Goal: Information Seeking & Learning: Learn about a topic

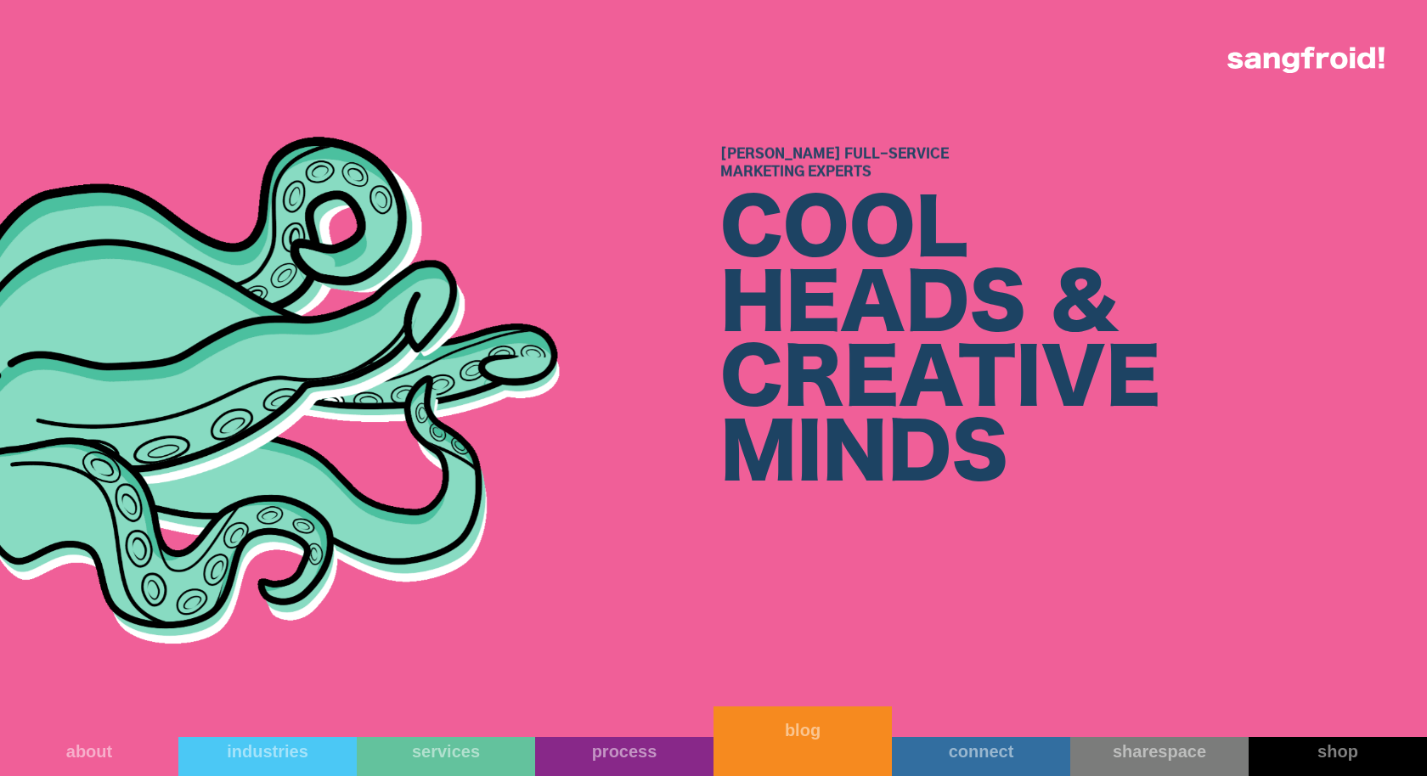
click at [818, 758] on link "blog" at bounding box center [802, 742] width 178 height 70
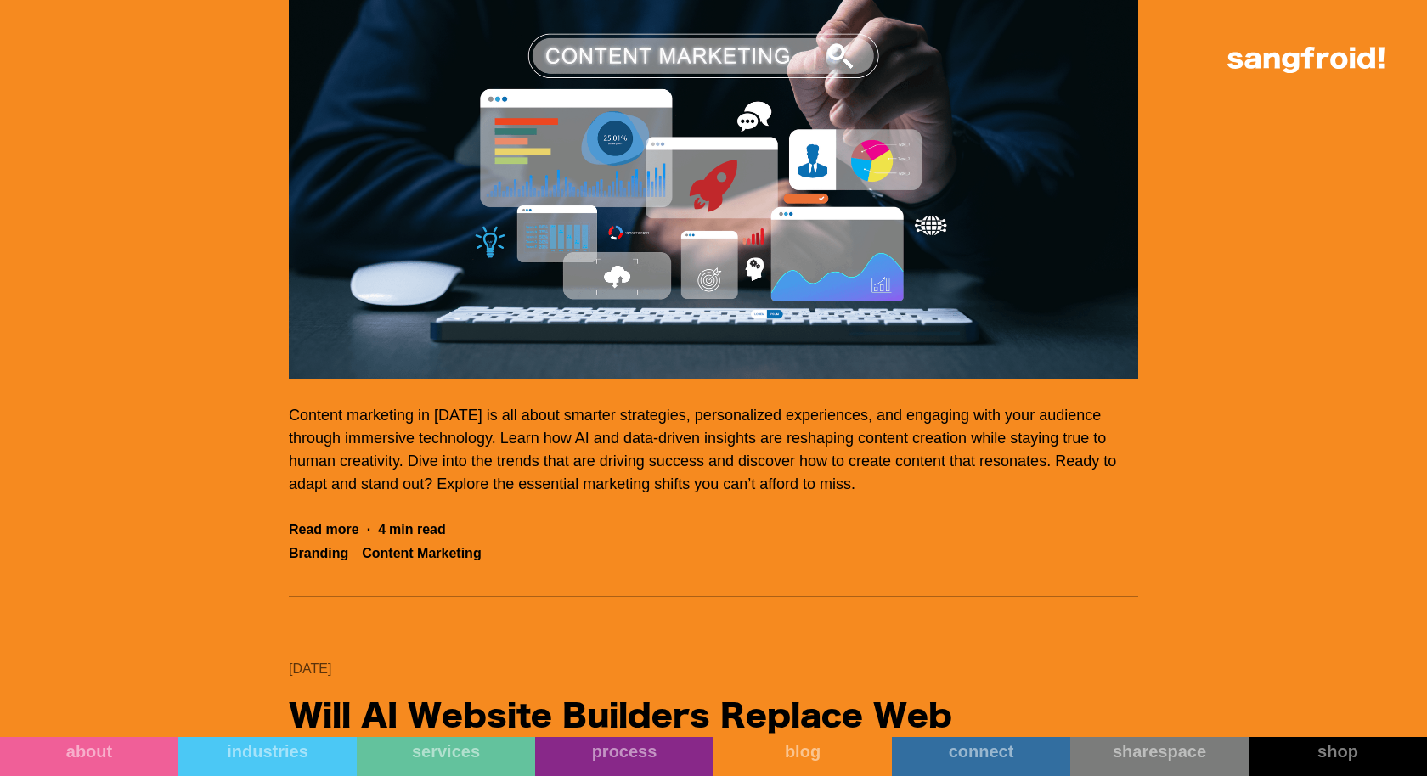
scroll to position [8400, 0]
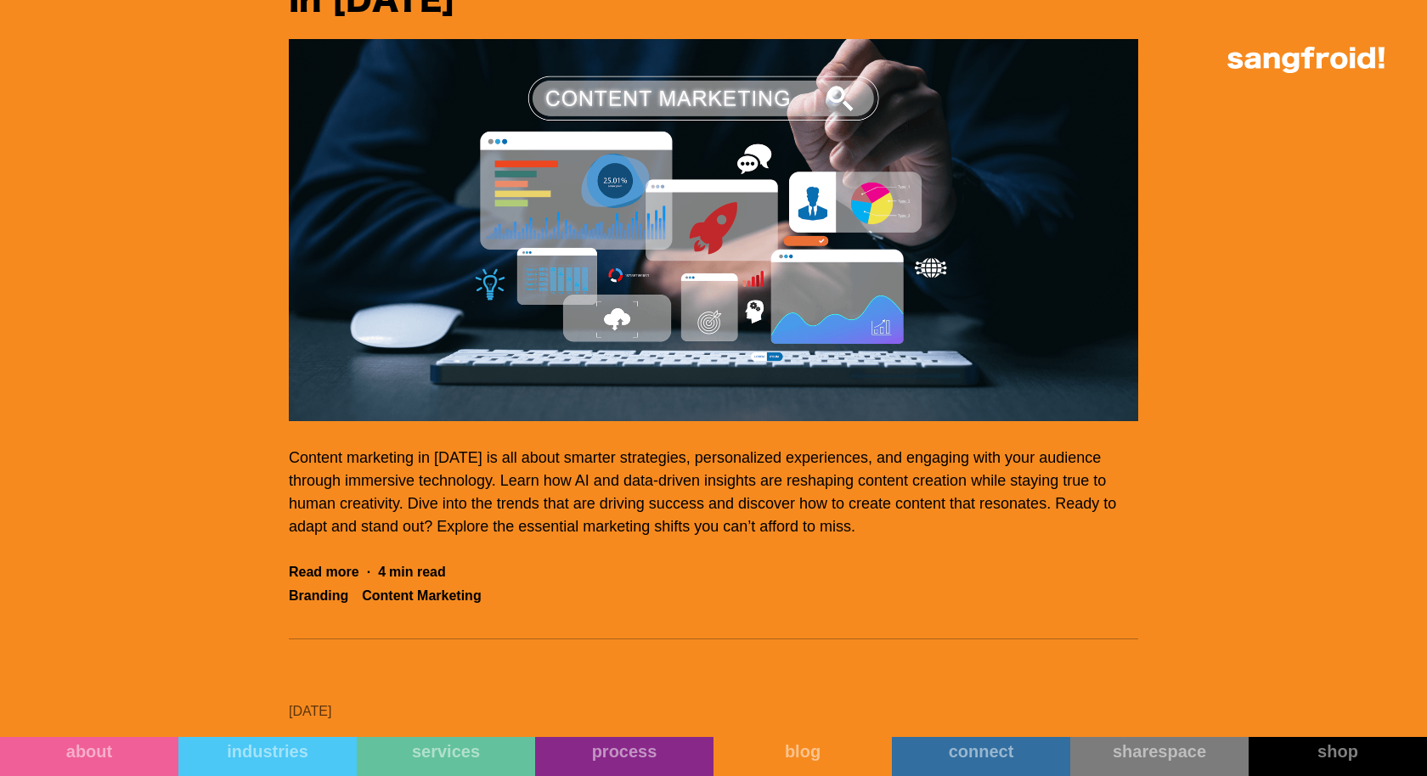
click at [776, 246] on img "Filter 5" at bounding box center [713, 230] width 849 height 382
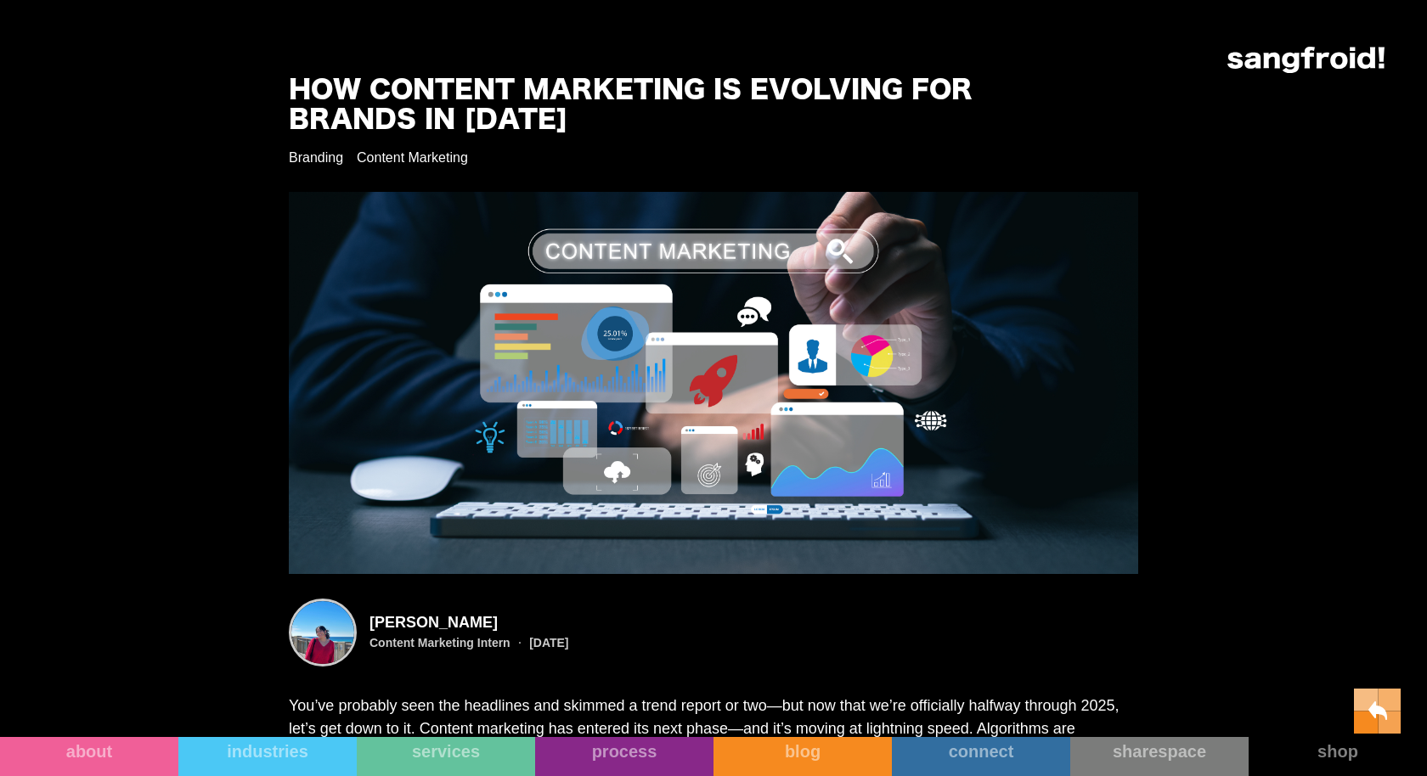
scroll to position [26, 0]
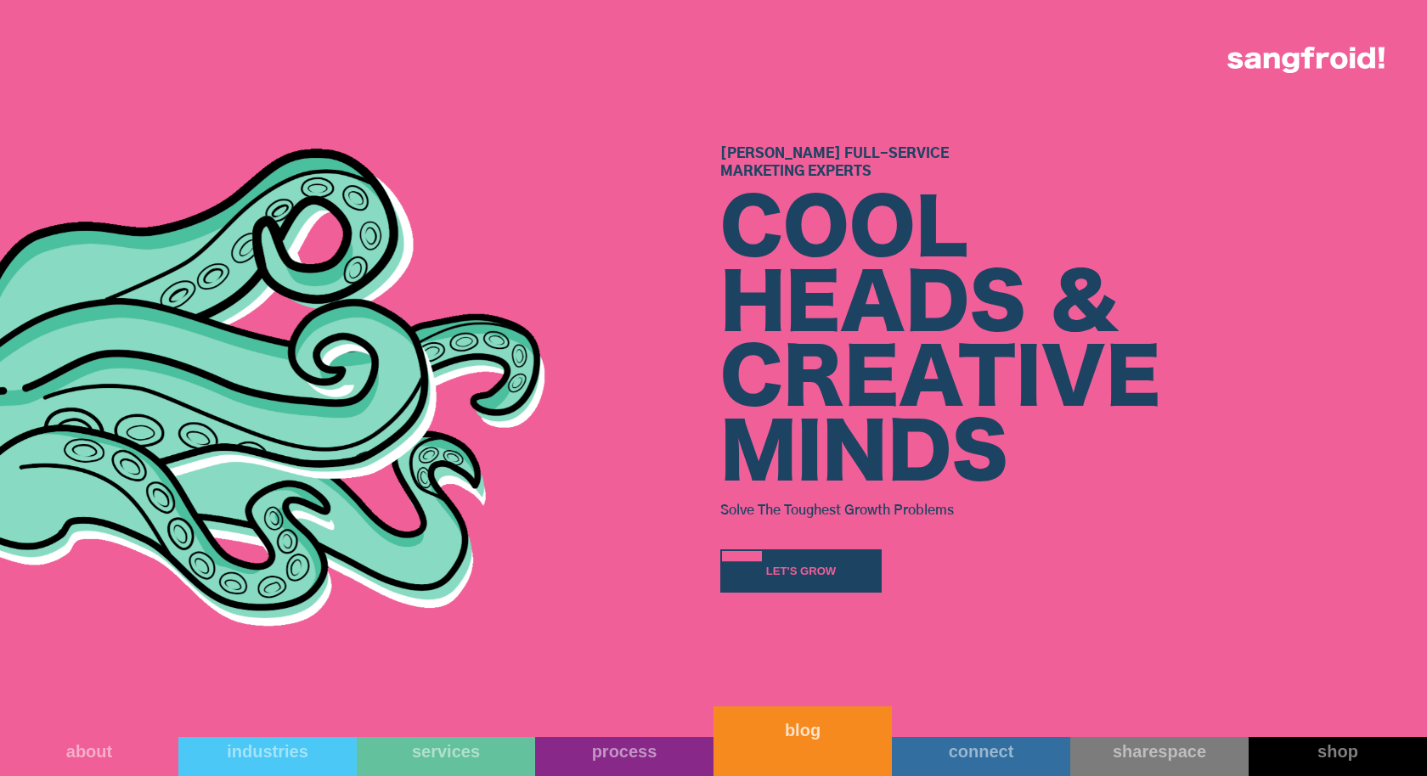
click at [791, 741] on div "blog" at bounding box center [802, 730] width 178 height 20
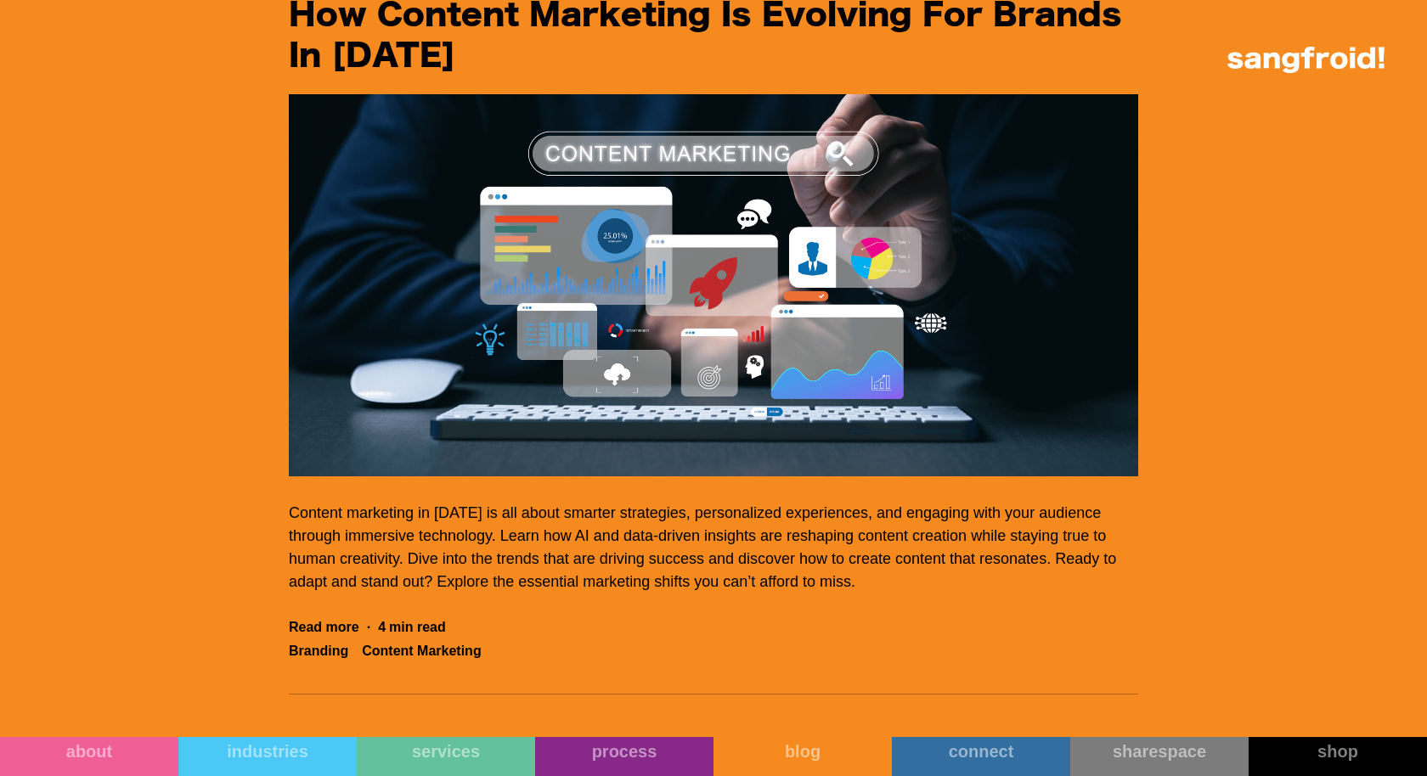
scroll to position [8225, 0]
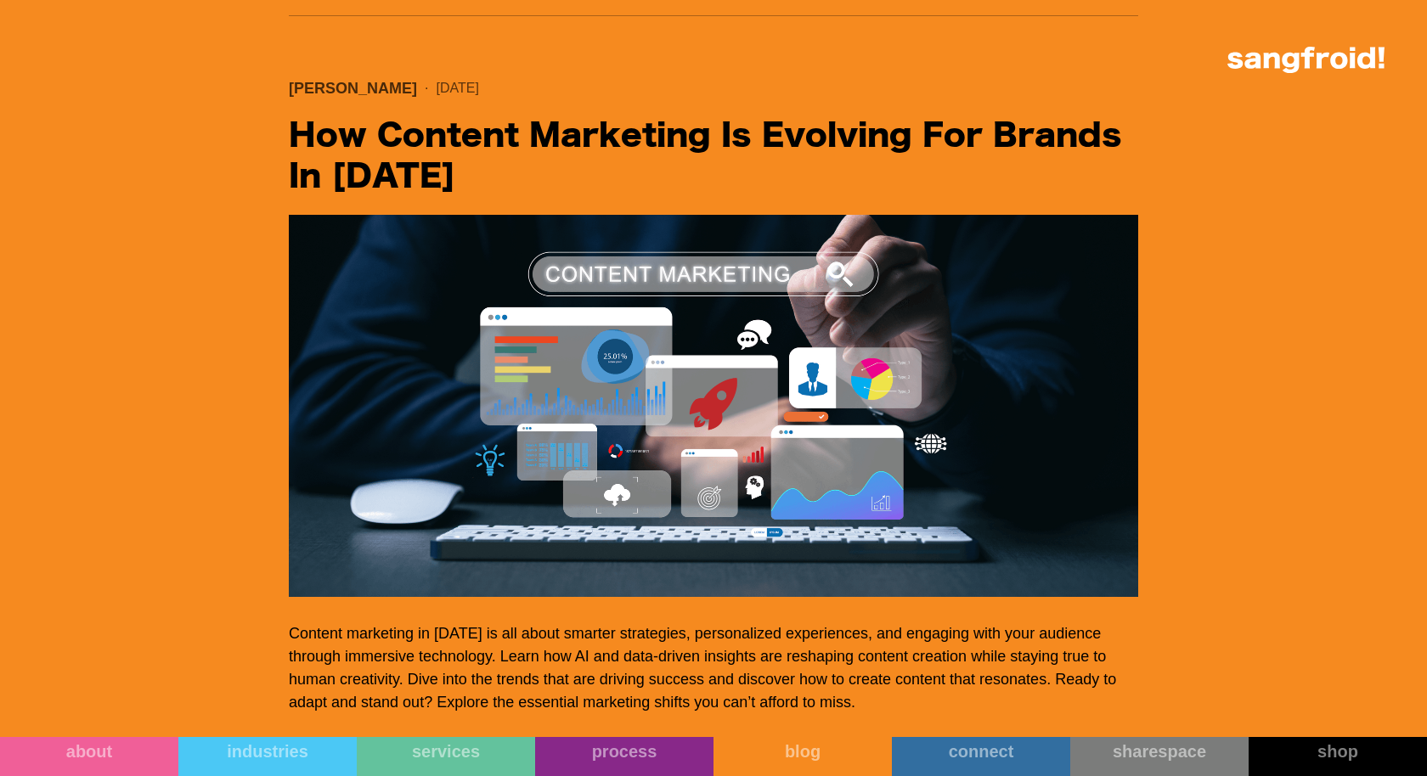
click at [713, 161] on h2 "How Content Marketing Is Evolving for Brands in 2025" at bounding box center [713, 157] width 849 height 82
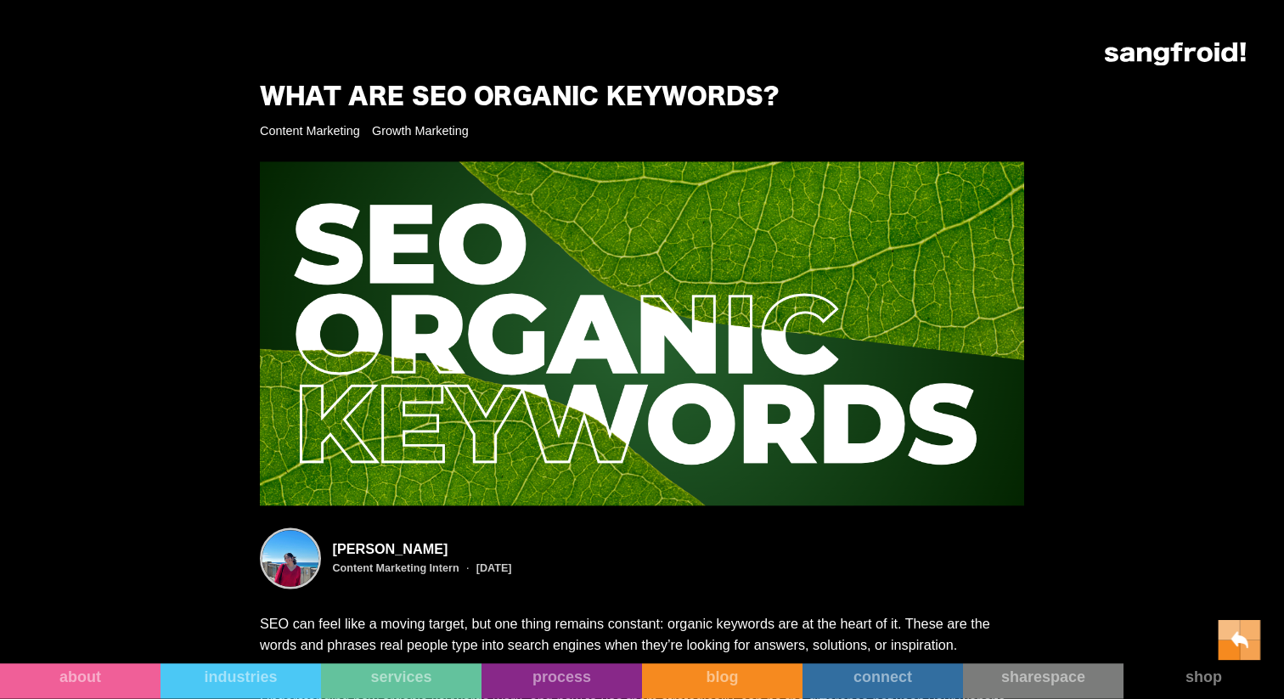
scroll to position [20, 0]
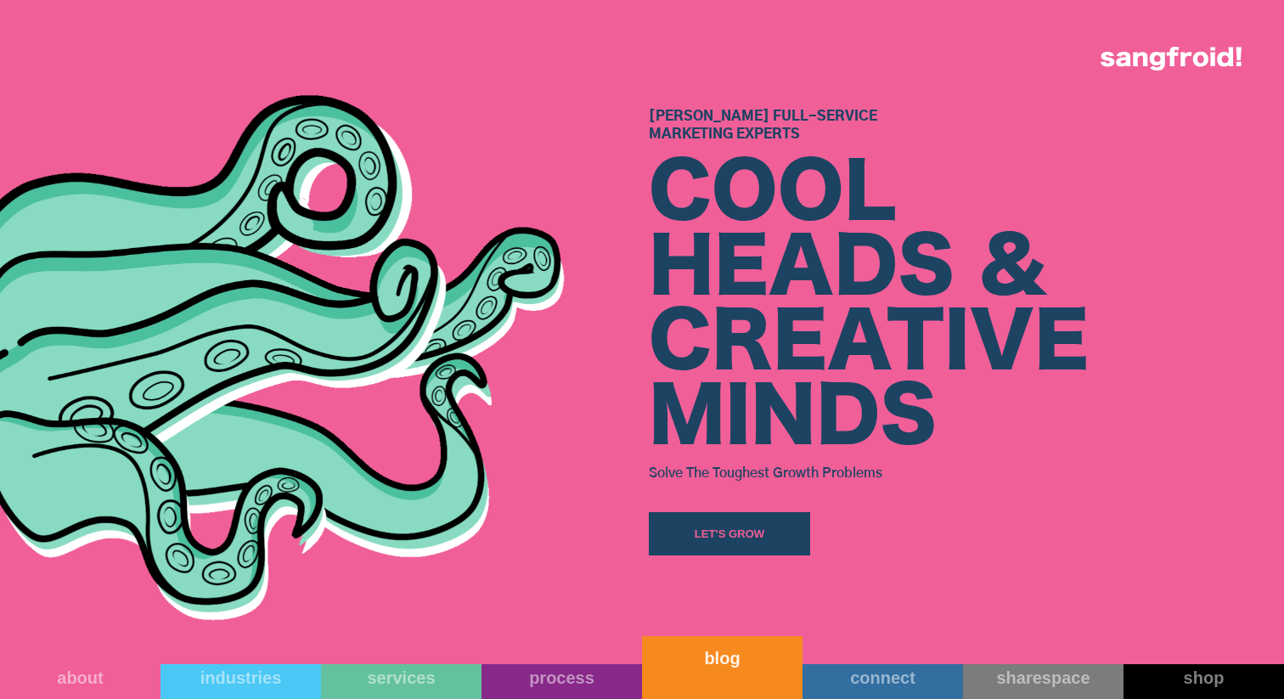
click at [719, 687] on link "blog" at bounding box center [722, 667] width 161 height 63
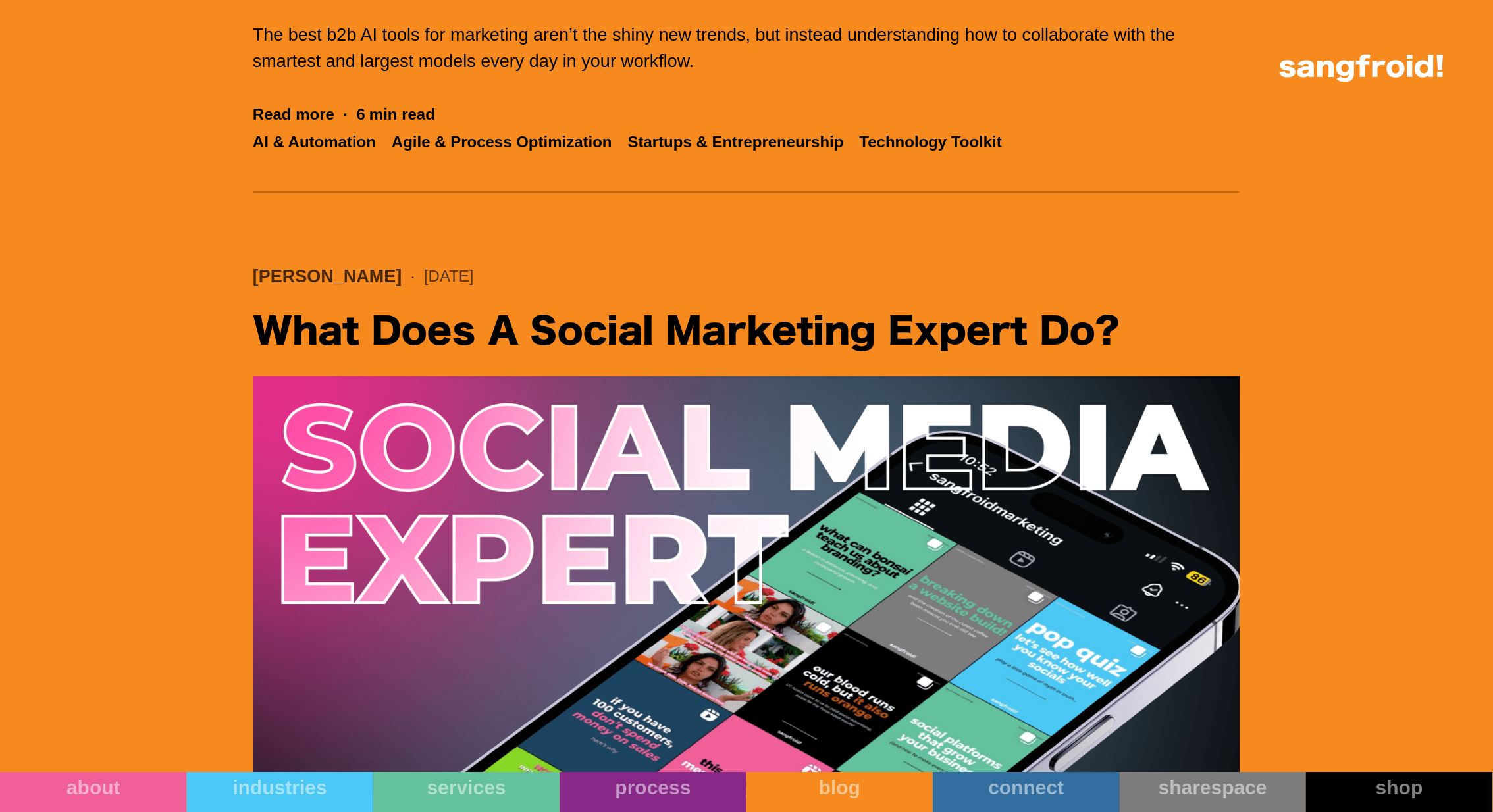
scroll to position [2292, 0]
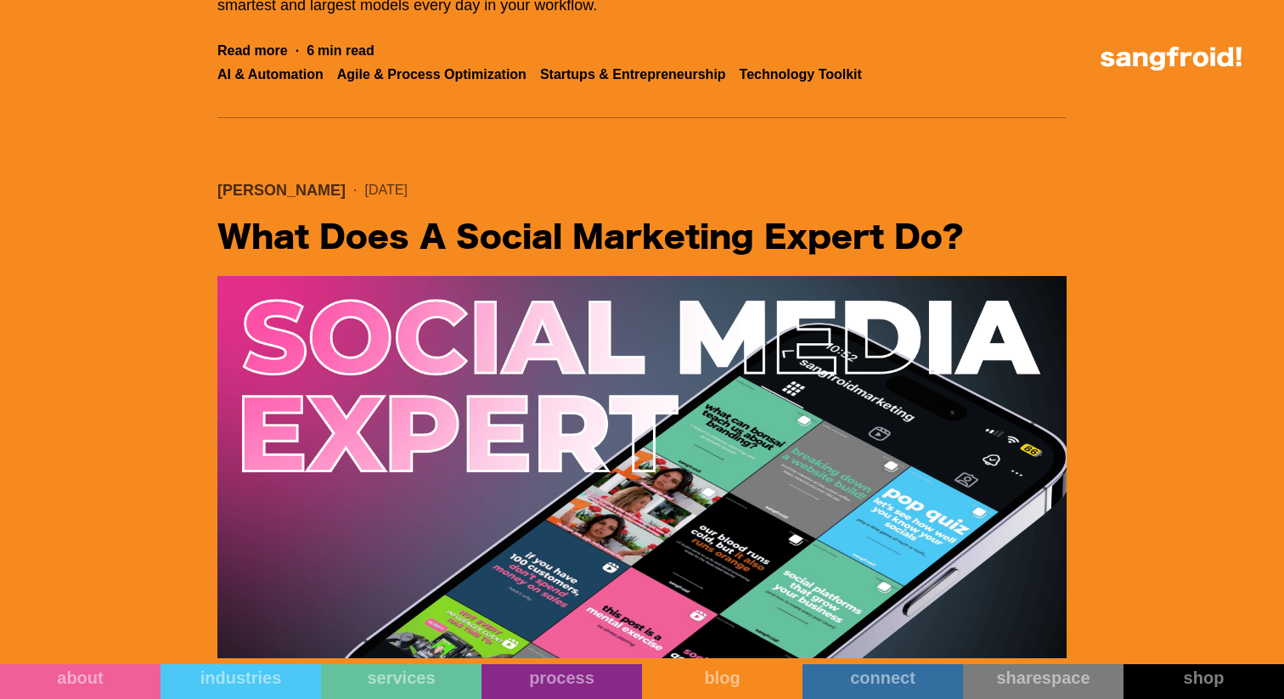
click at [668, 317] on img "Filter 5" at bounding box center [641, 467] width 849 height 382
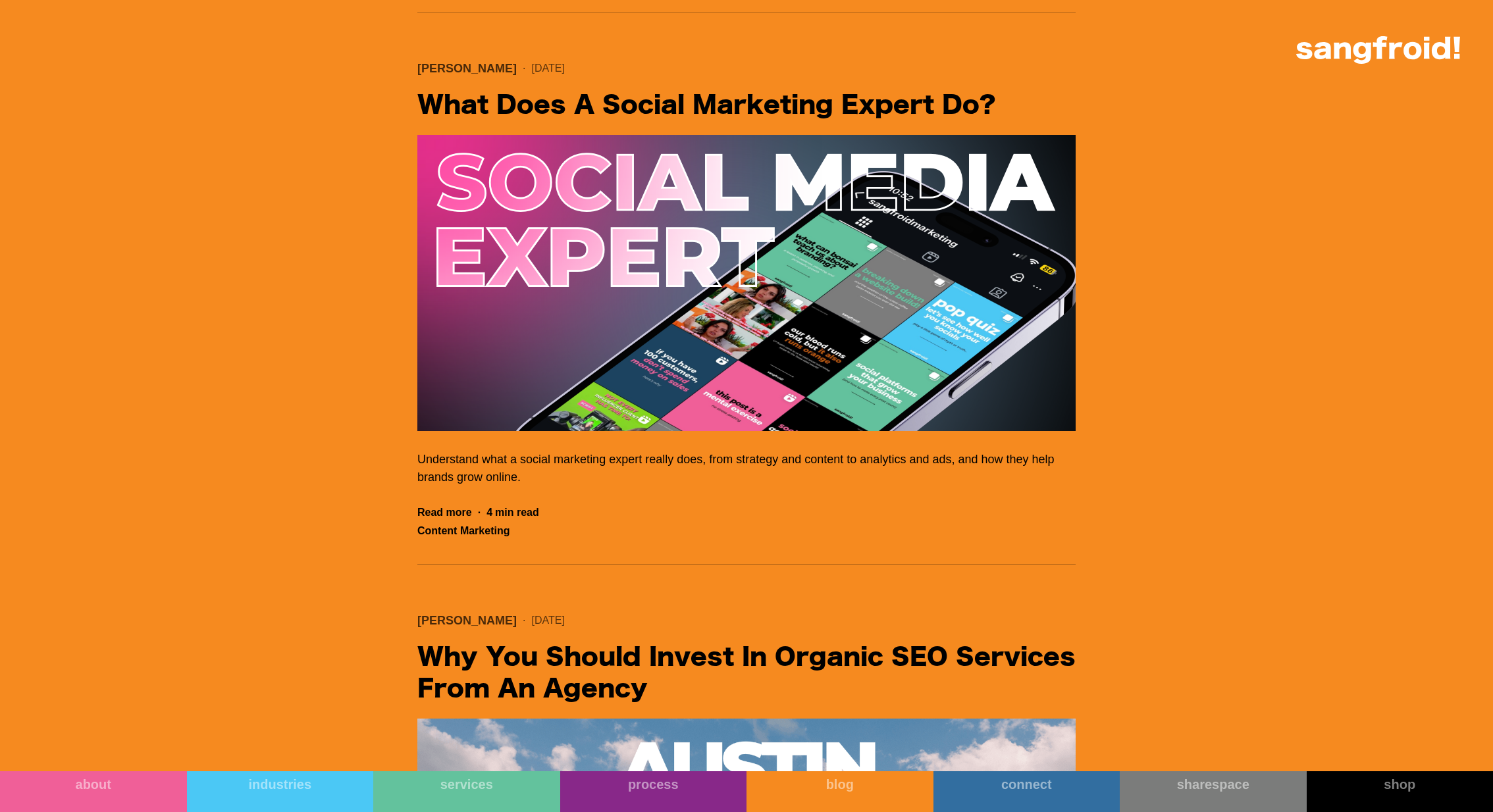
scroll to position [2588, 0]
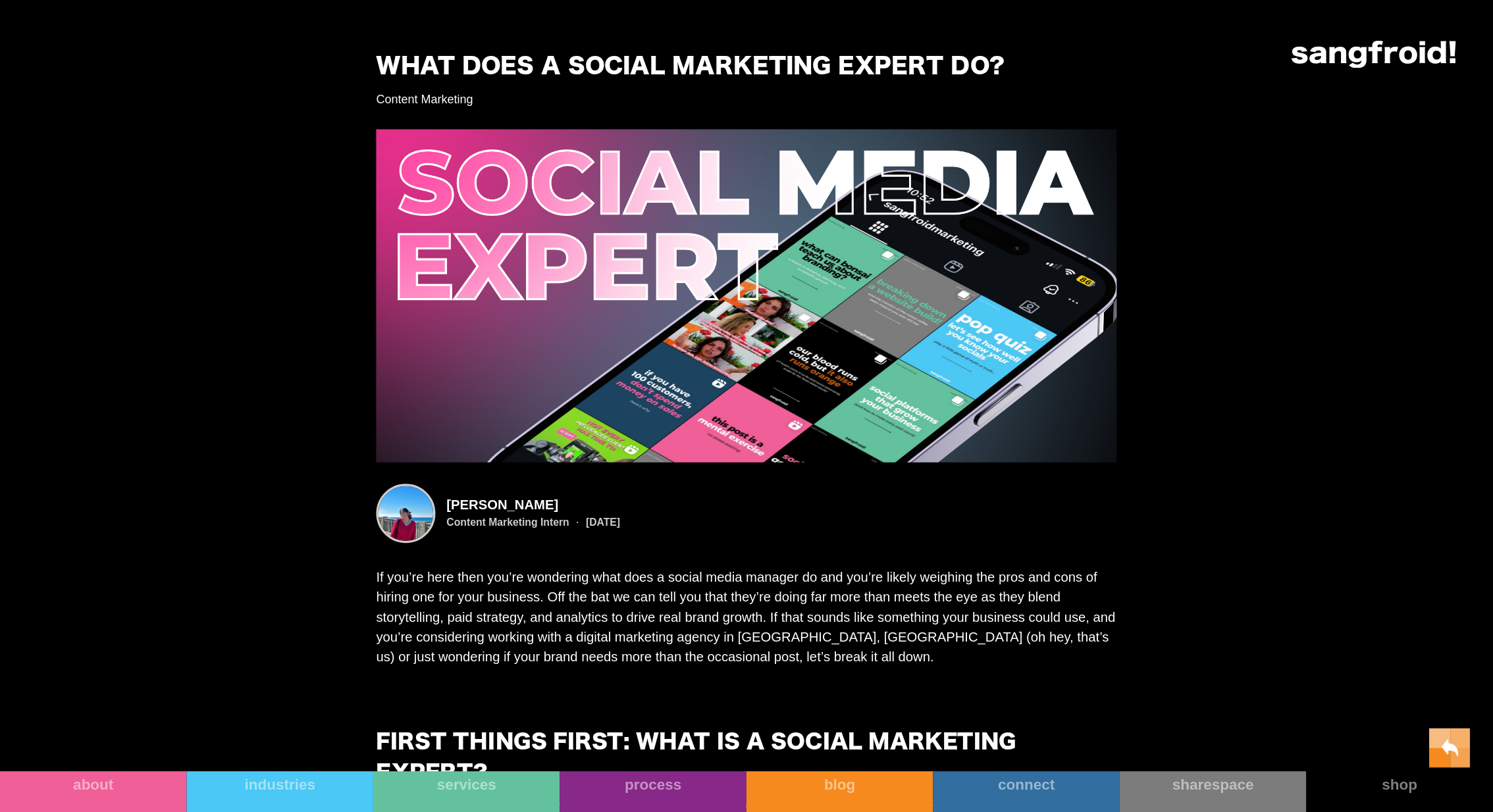
scroll to position [40, 0]
